Goal: Submit feedback/report problem

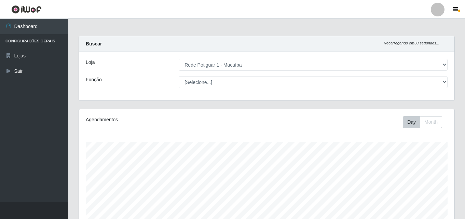
select select "100"
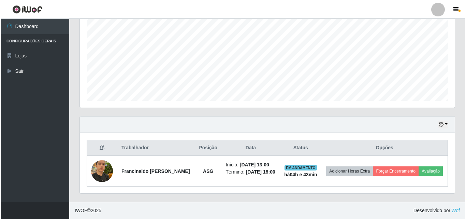
scroll to position [142, 375]
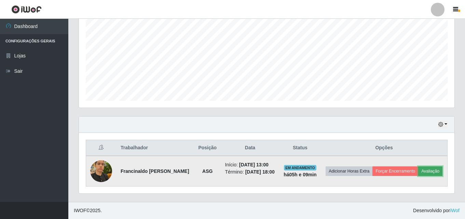
click at [434, 170] on button "Avaliação" at bounding box center [430, 171] width 24 height 10
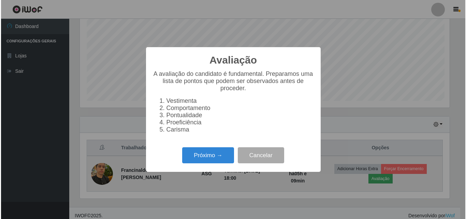
scroll to position [142, 372]
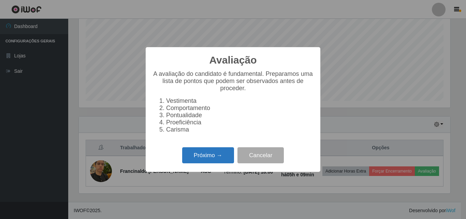
click at [218, 158] on button "Próximo →" at bounding box center [208, 155] width 52 height 16
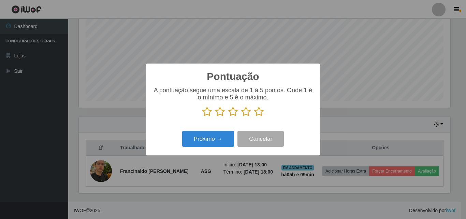
scroll to position [341156, 340926]
click at [259, 112] on icon at bounding box center [259, 111] width 10 height 10
click at [254, 117] on input "radio" at bounding box center [254, 117] width 0 height 0
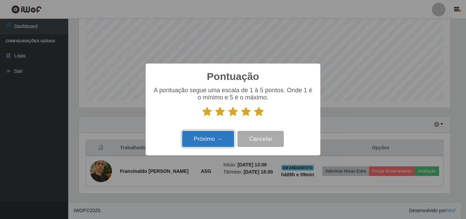
click at [227, 137] on button "Próximo →" at bounding box center [208, 139] width 52 height 16
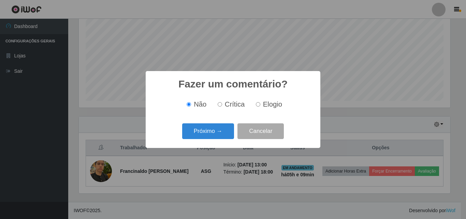
click at [227, 137] on button "Próximo →" at bounding box center [208, 131] width 52 height 16
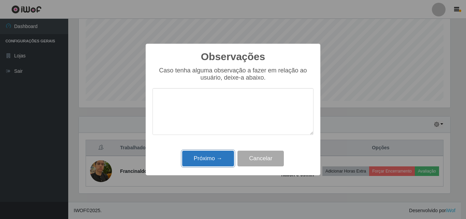
click at [220, 153] on button "Próximo →" at bounding box center [208, 159] width 52 height 16
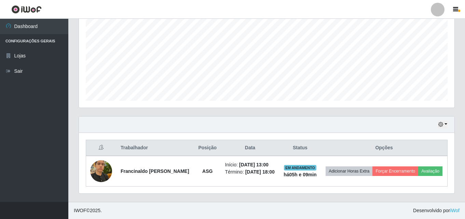
scroll to position [142, 375]
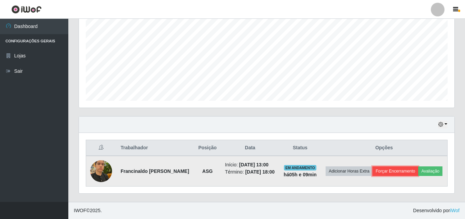
click at [403, 171] on button "Forçar Encerramento" at bounding box center [395, 171] width 46 height 10
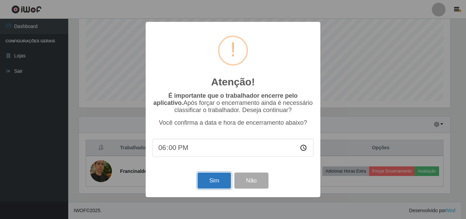
click at [219, 178] on button "Sim" at bounding box center [214, 180] width 33 height 16
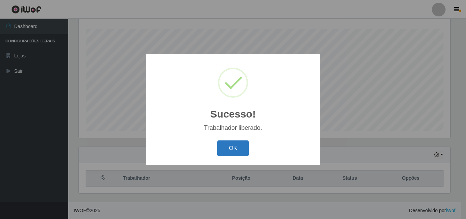
click at [227, 145] on button "OK" at bounding box center [233, 148] width 32 height 16
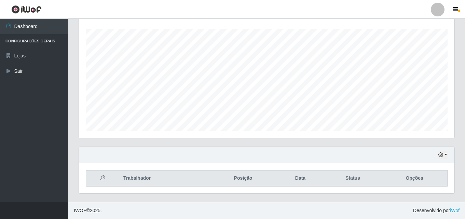
scroll to position [45, 0]
